Goal: Navigation & Orientation: Find specific page/section

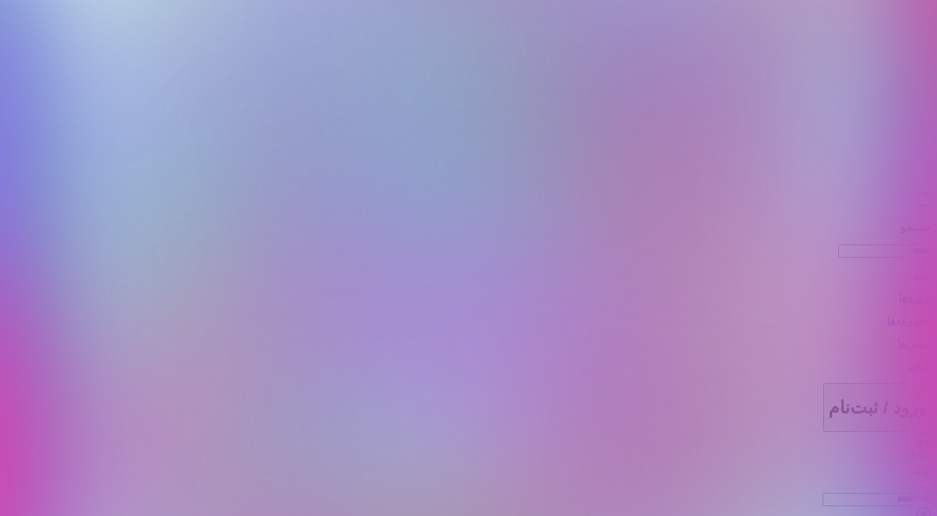
click at [525, 259] on img at bounding box center [468, 258] width 937 height 516
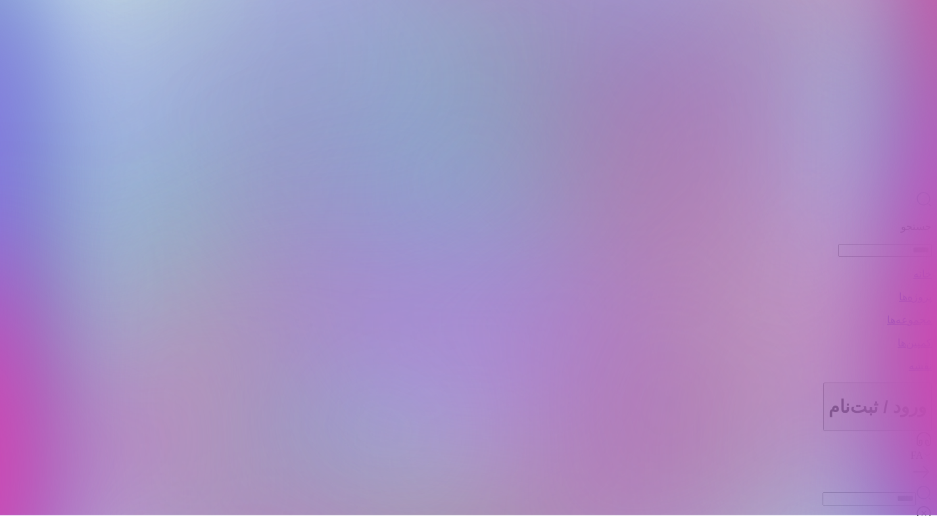
scroll to position [221, 0]
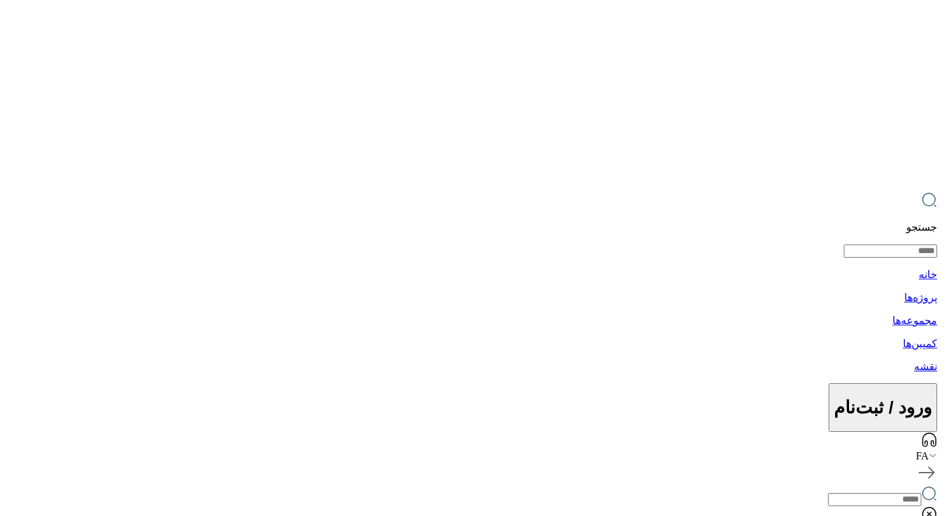
scroll to position [324, 0]
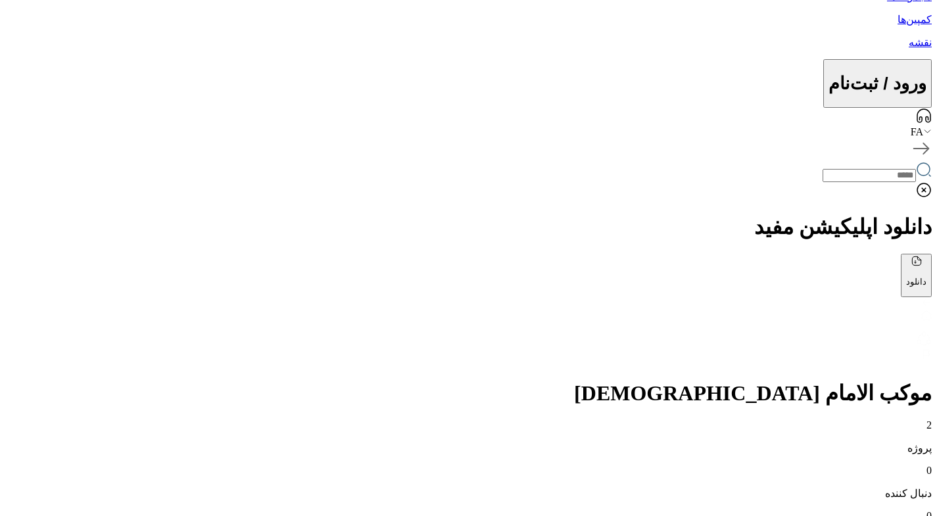
drag, startPoint x: 677, startPoint y: 432, endPoint x: 560, endPoint y: 435, distance: 116.5
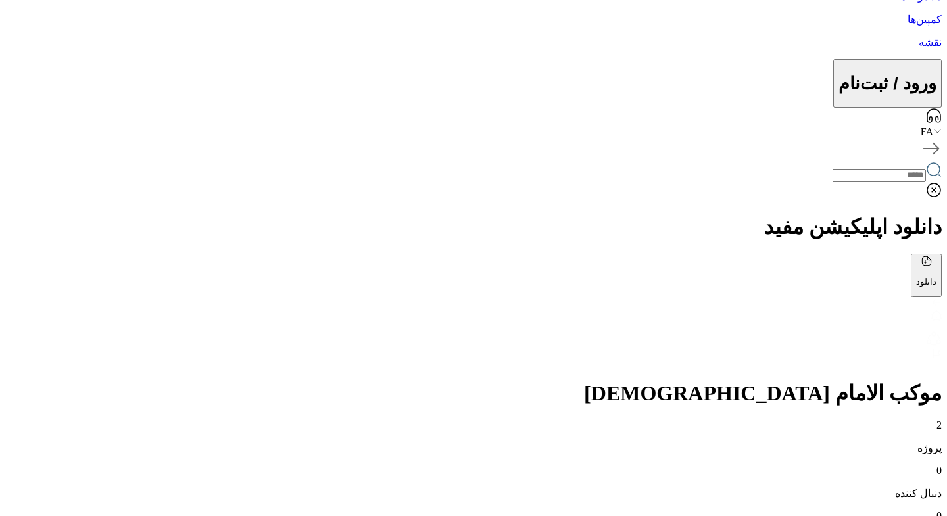
drag, startPoint x: 596, startPoint y: 276, endPoint x: 468, endPoint y: 435, distance: 204.9
drag, startPoint x: 494, startPoint y: 384, endPoint x: 543, endPoint y: 270, distance: 124.6
drag, startPoint x: 566, startPoint y: 302, endPoint x: 601, endPoint y: 346, distance: 56.6
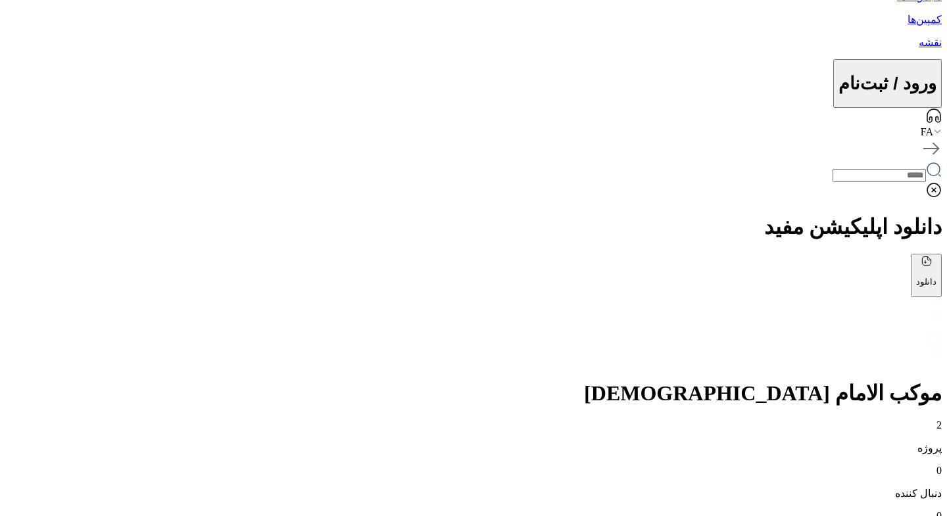
drag, startPoint x: 641, startPoint y: 351, endPoint x: 581, endPoint y: 274, distance: 97.9
drag, startPoint x: 536, startPoint y: 258, endPoint x: 508, endPoint y: 239, distance: 34.5
